Goal: Information Seeking & Learning: Learn about a topic

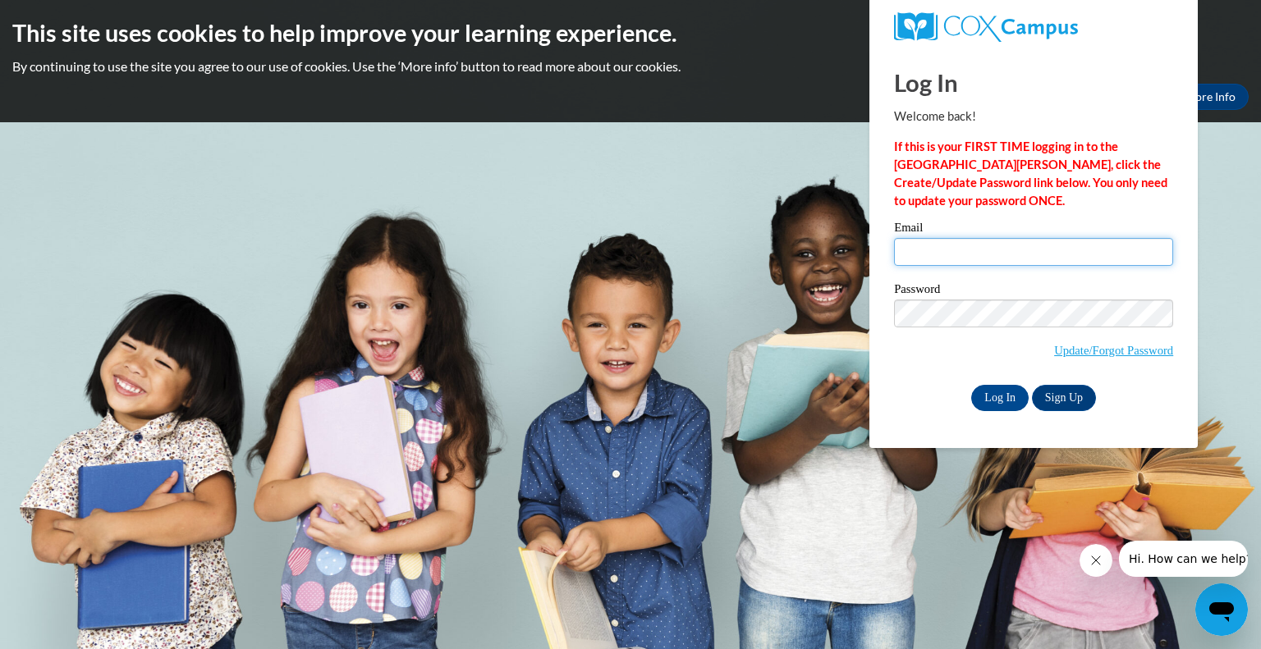
click at [934, 253] on input "Email" at bounding box center [1033, 252] width 279 height 28
type input "kalienbl@chipfalls.org"
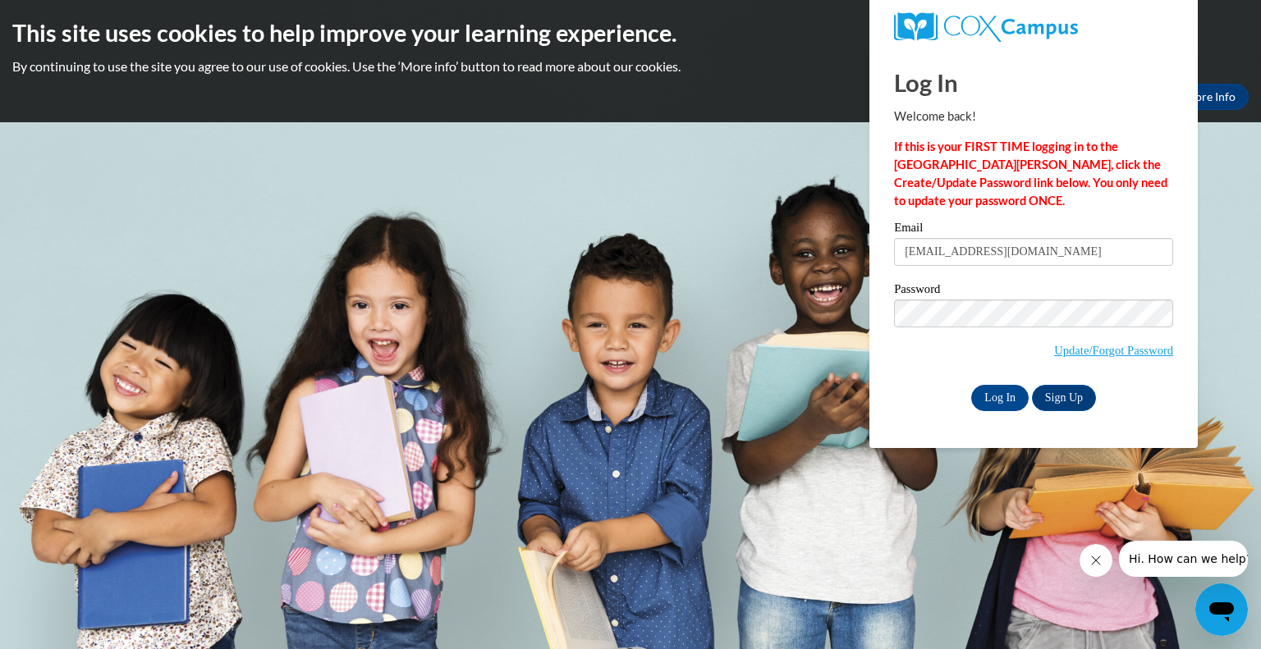
click at [971, 403] on span "Log In" at bounding box center [1001, 396] width 60 height 13
click at [983, 400] on input "Log In" at bounding box center [999, 398] width 57 height 26
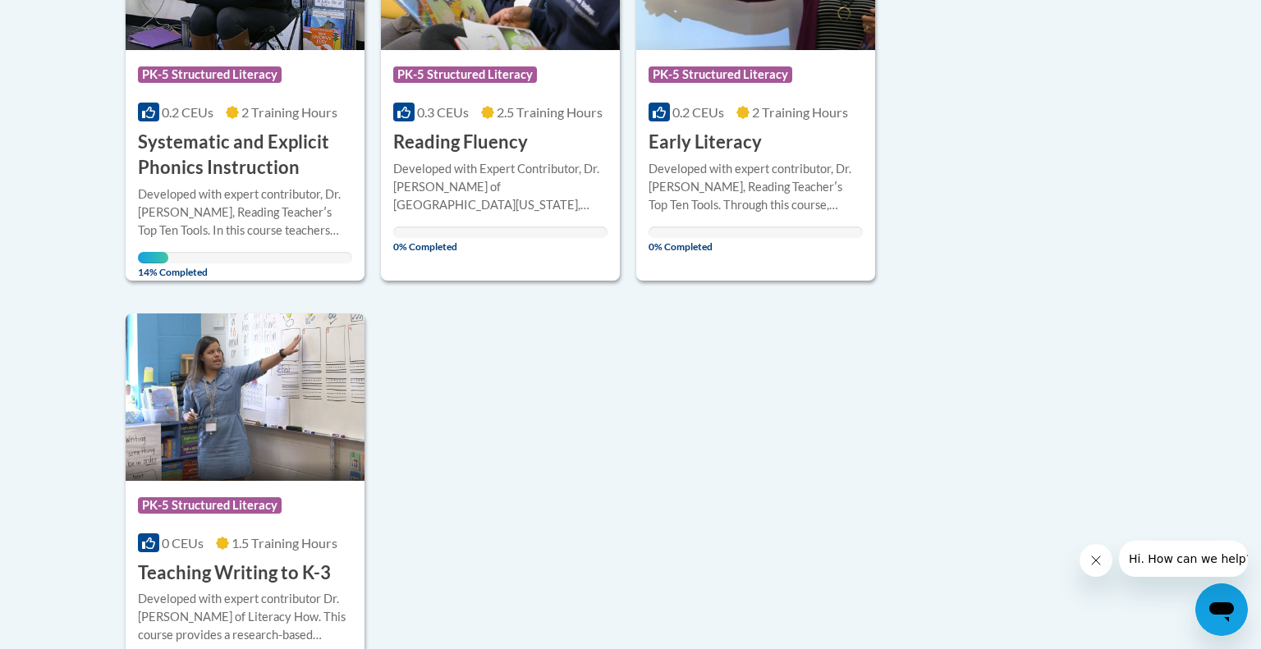
scroll to position [537, 0]
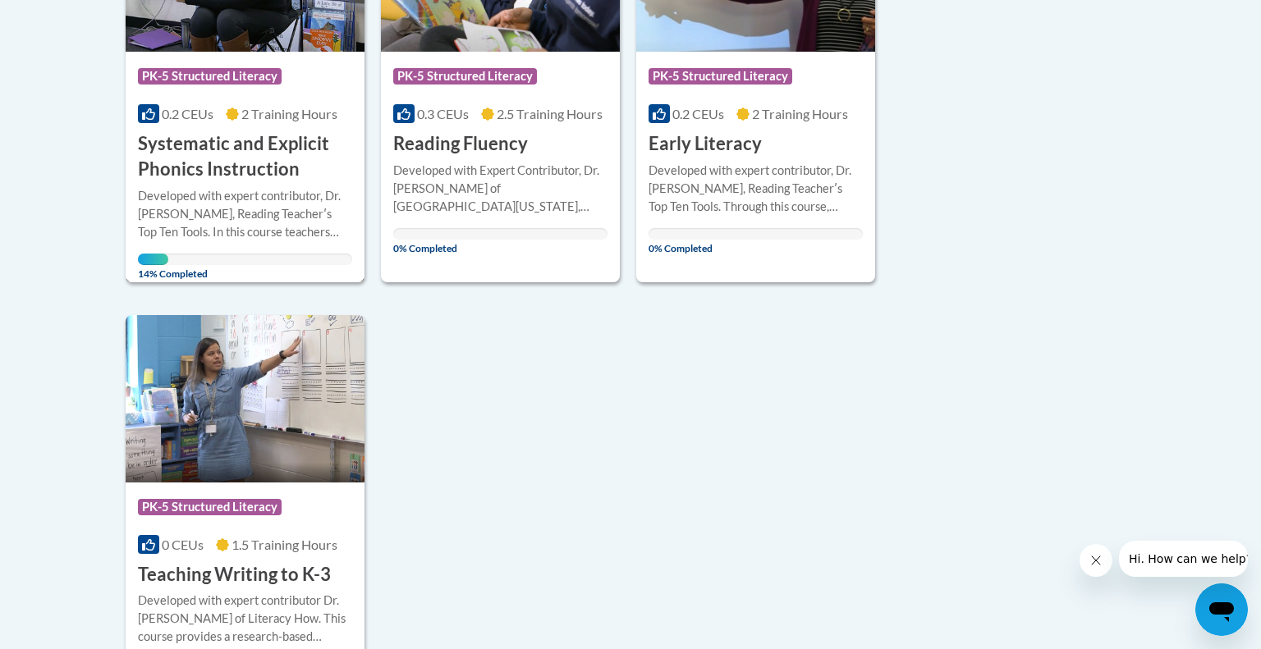
click at [217, 151] on h3 "Systematic and Explicit Phonics Instruction" at bounding box center [245, 156] width 214 height 51
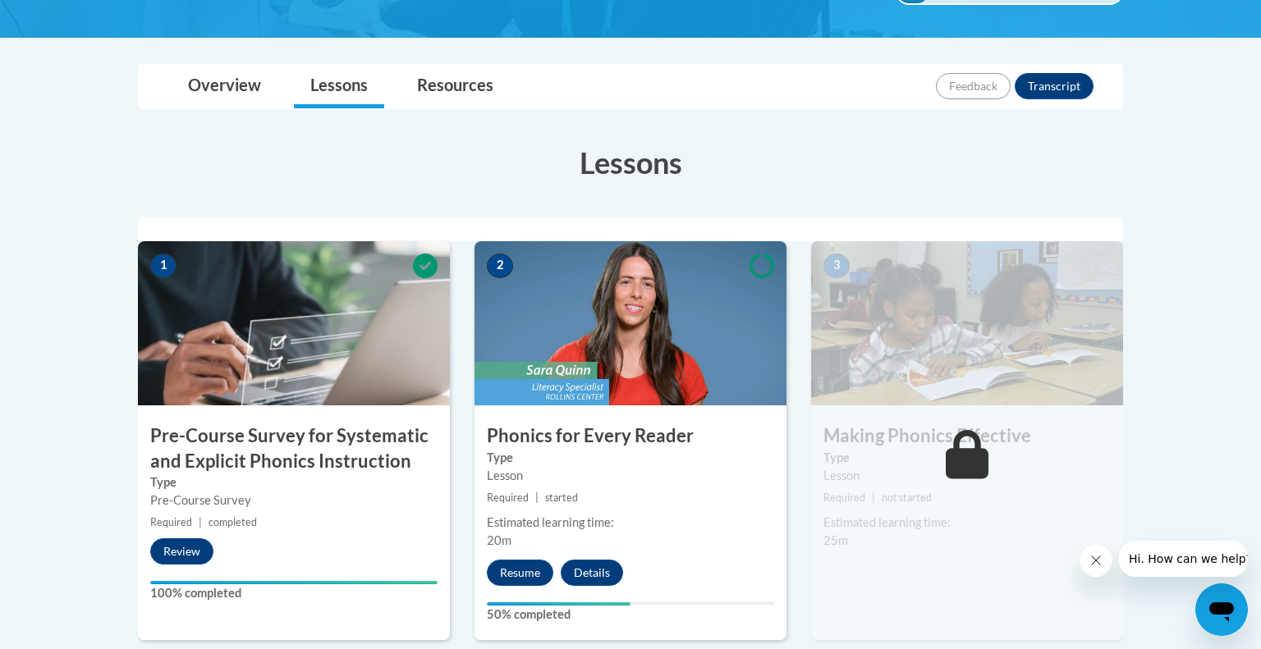
scroll to position [604, 0]
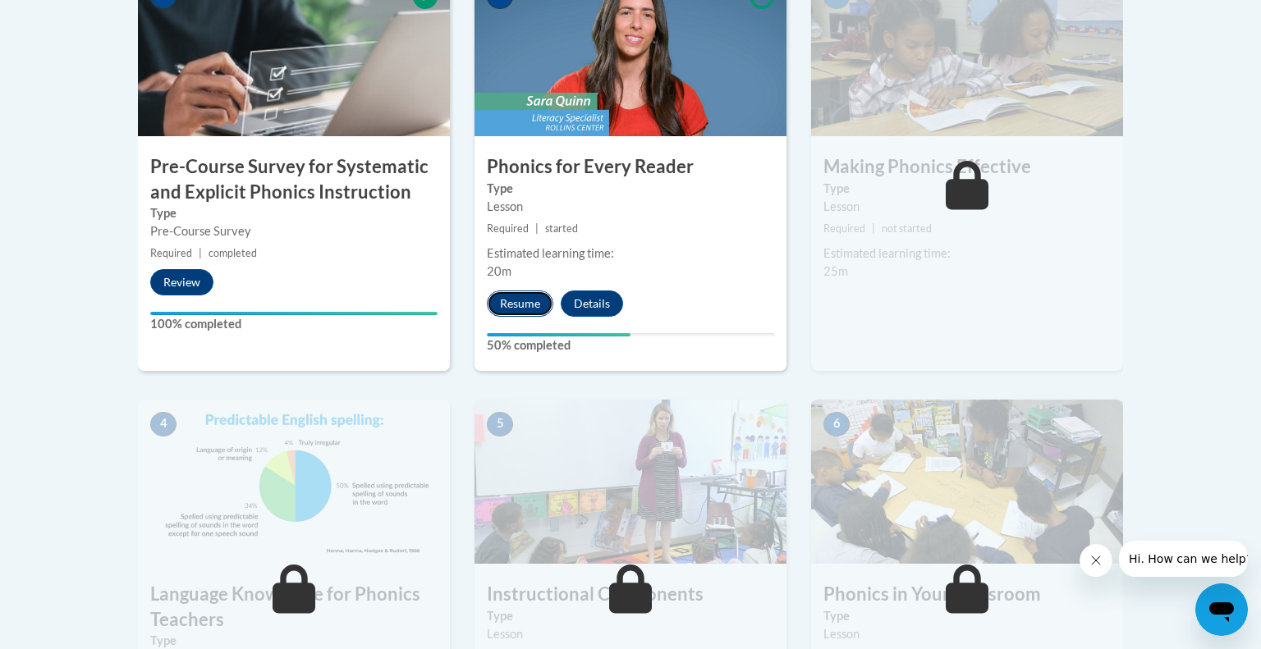
click at [514, 303] on button "Resume" at bounding box center [520, 304] width 67 height 26
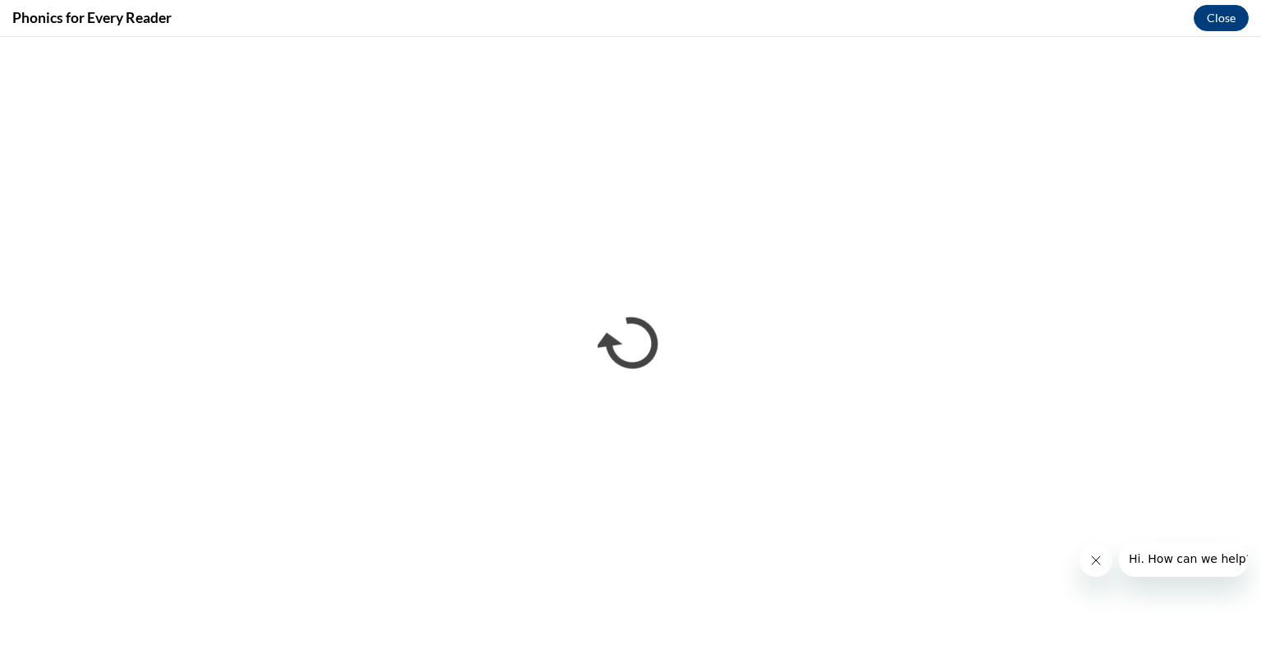
scroll to position [0, 0]
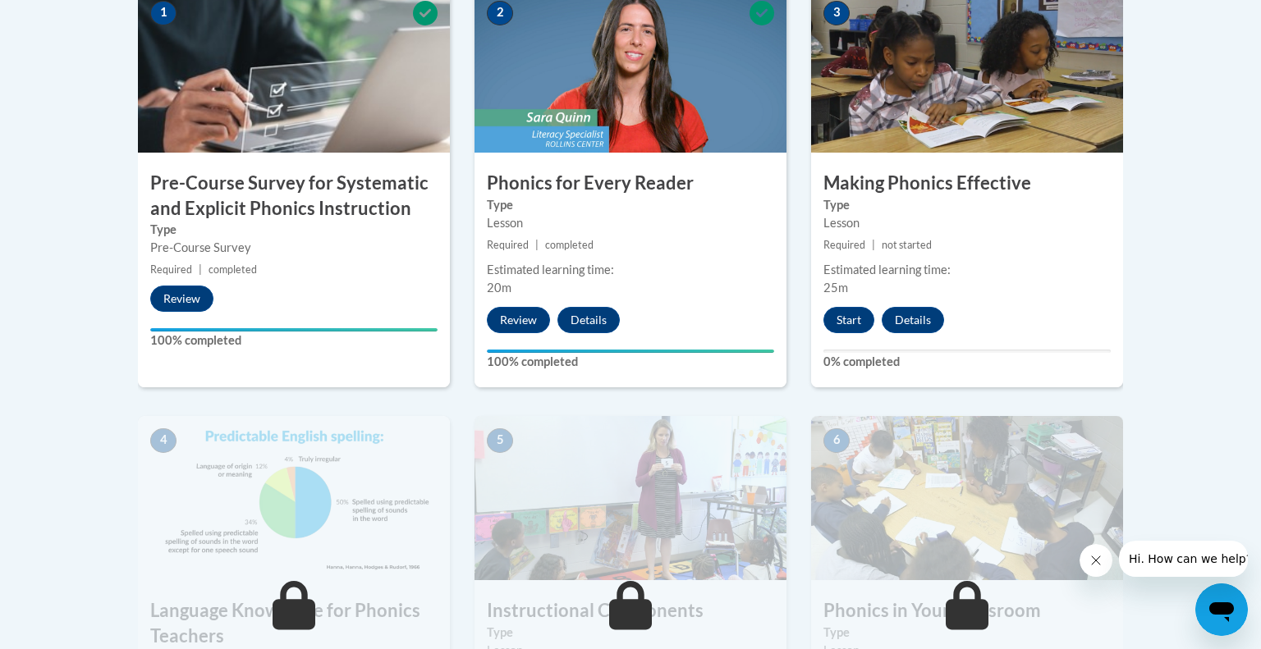
scroll to position [633, 0]
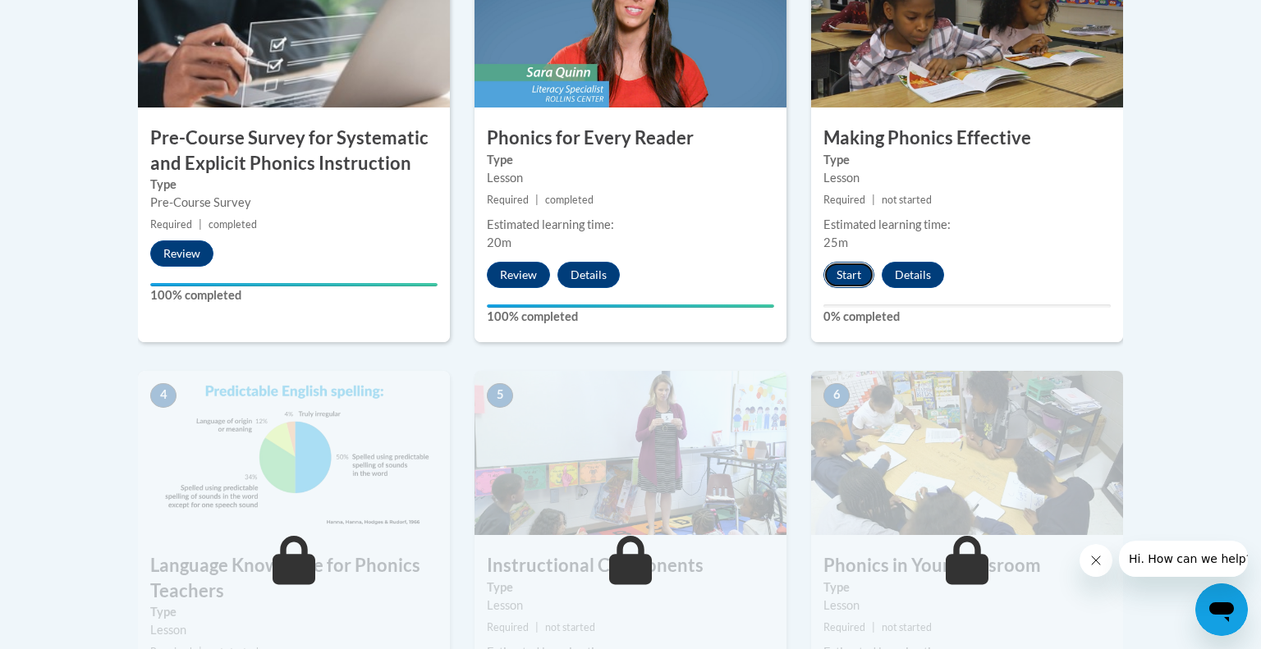
click at [846, 278] on button "Start" at bounding box center [849, 275] width 51 height 26
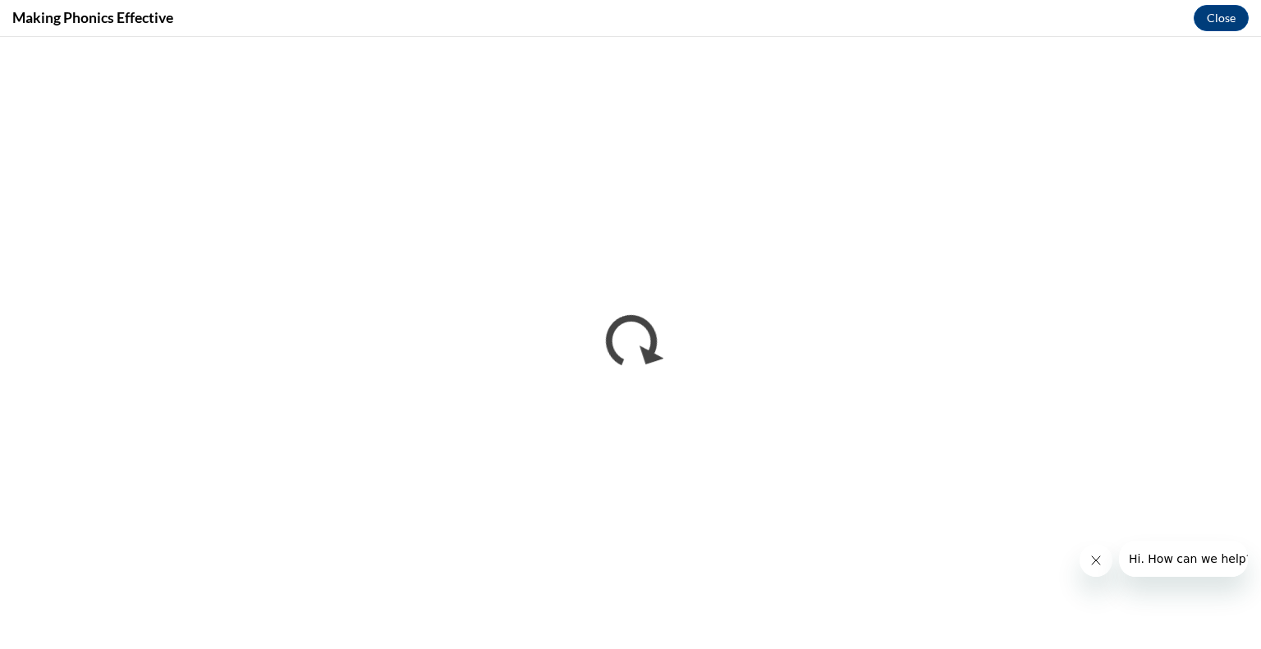
scroll to position [0, 0]
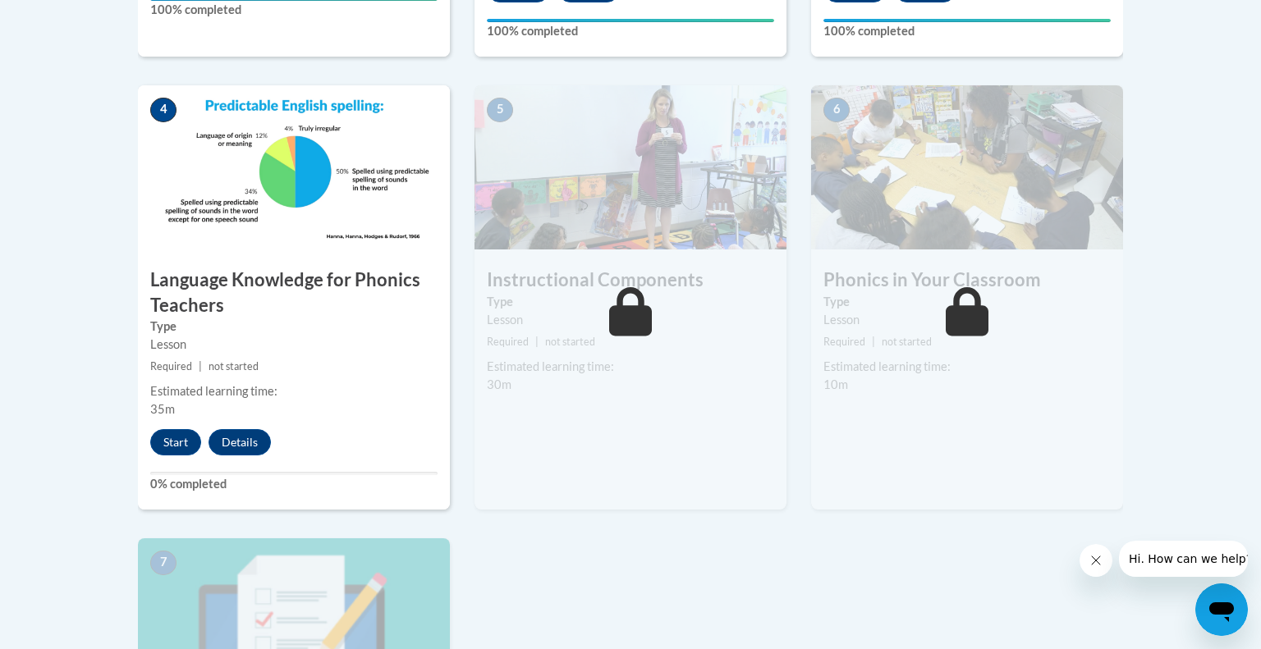
scroll to position [921, 0]
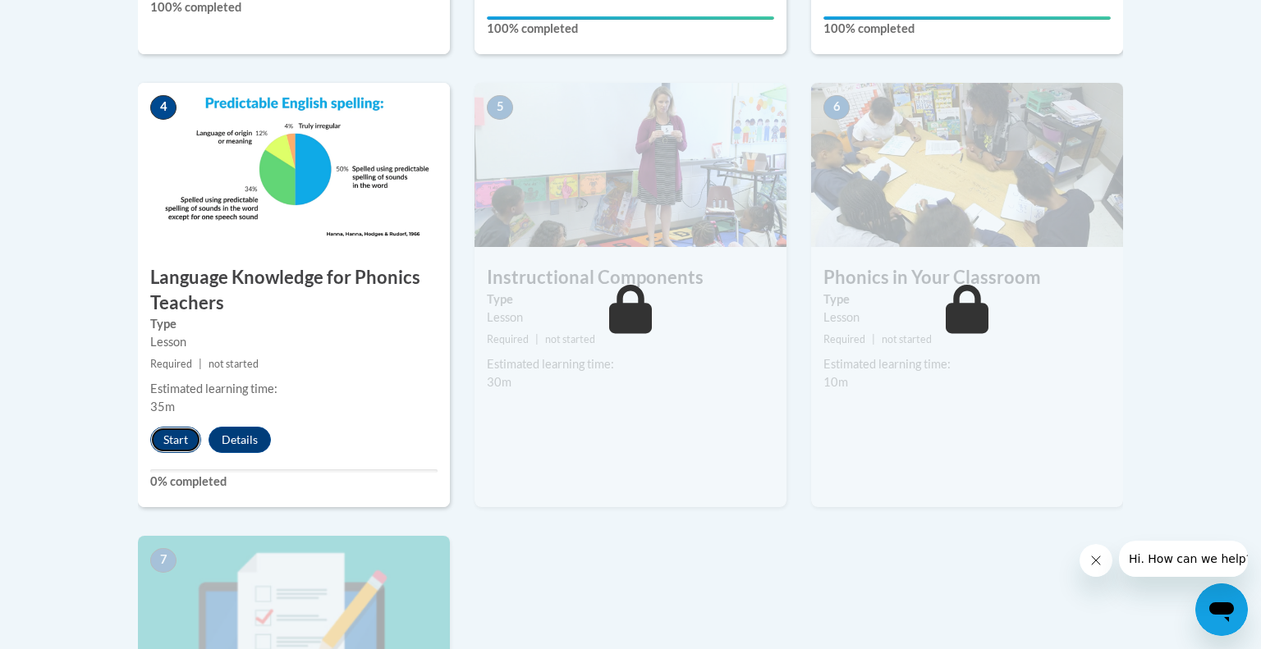
click at [177, 437] on button "Start" at bounding box center [175, 440] width 51 height 26
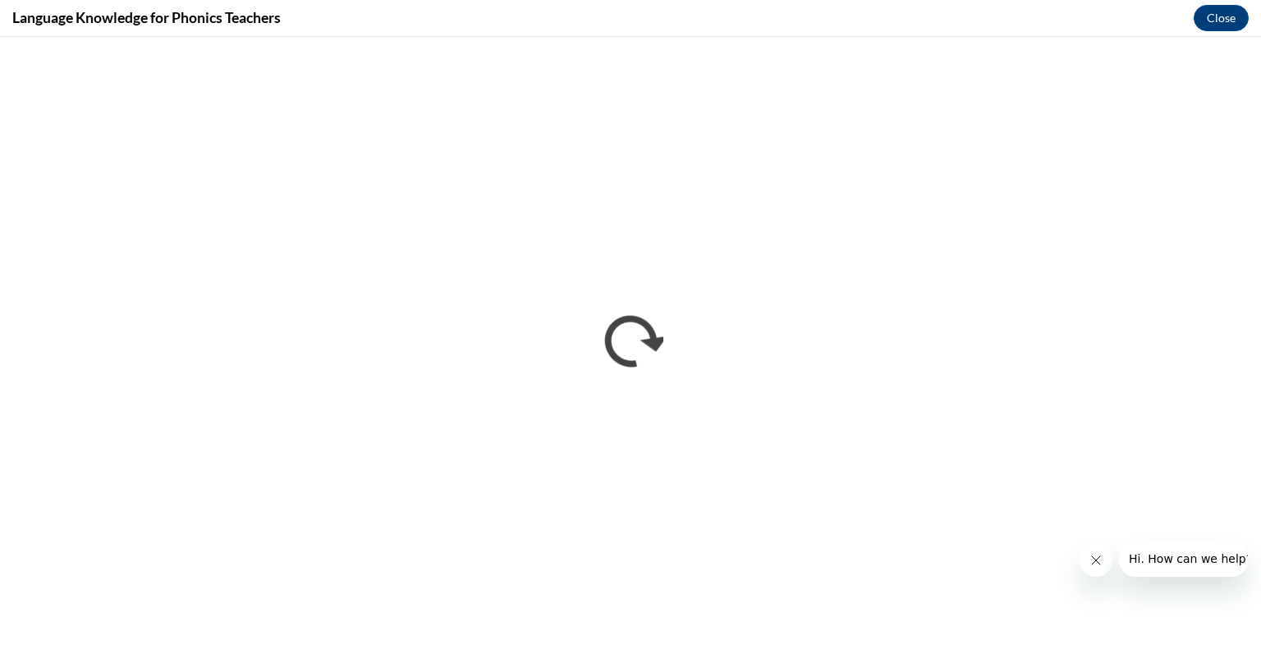
scroll to position [0, 0]
